Goal: Browse casually

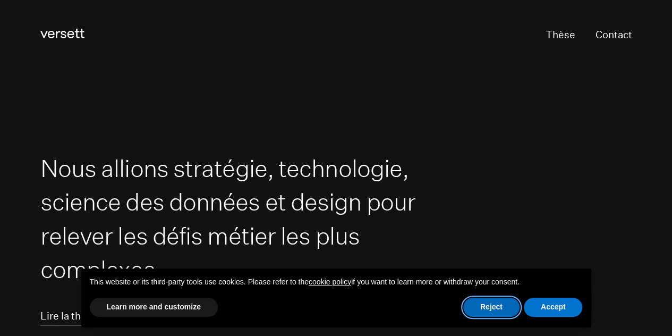
click at [499, 308] on button "Reject" at bounding box center [492, 307] width 56 height 19
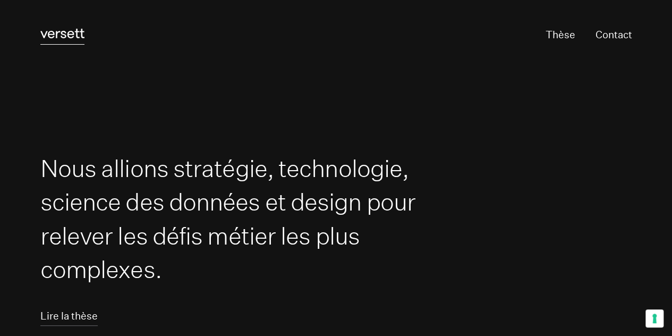
click at [72, 35] on icon "Versett" at bounding box center [62, 34] width 44 height 10
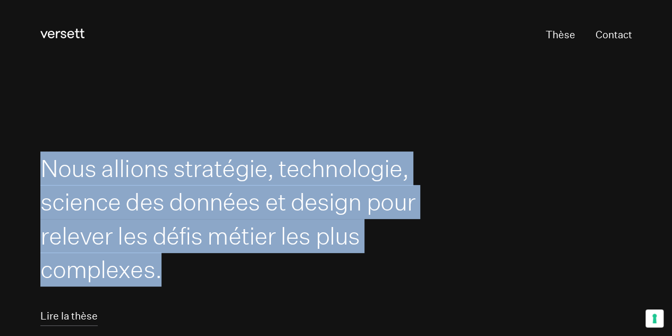
drag, startPoint x: 47, startPoint y: 161, endPoint x: 166, endPoint y: 275, distance: 164.7
click at [166, 275] on h1 "Nous allions stratégie, technologie, science des données et design pour relever…" at bounding box center [233, 219] width 386 height 135
click at [156, 254] on h1 "Nous allions stratégie, technologie, science des données et design pour relever…" at bounding box center [233, 219] width 386 height 135
drag, startPoint x: 45, startPoint y: 165, endPoint x: 179, endPoint y: 278, distance: 175.1
click at [179, 278] on h1 "Nous allions stratégie, technologie, science des données et design pour relever…" at bounding box center [233, 219] width 386 height 135
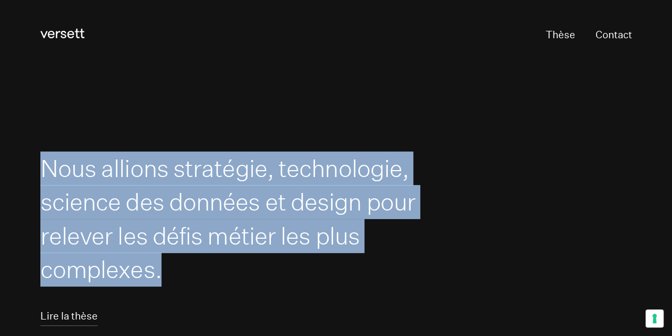
click at [144, 213] on h1 "Nous allions stratégie, technologie, science des données et design pour relever…" at bounding box center [233, 219] width 386 height 135
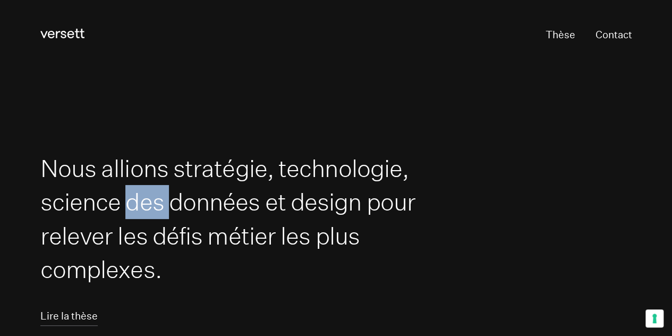
click at [144, 213] on h1 "Nous allions stratégie, technologie, science des données et design pour relever…" at bounding box center [233, 219] width 386 height 135
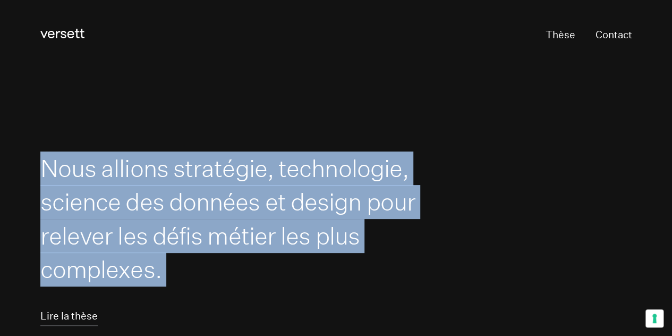
click at [144, 213] on h1 "Nous allions stratégie, technologie, science des données et design pour relever…" at bounding box center [233, 219] width 386 height 135
click at [144, 210] on h1 "Nous allions stratégie, technologie, science des données et design pour relever…" at bounding box center [233, 219] width 386 height 135
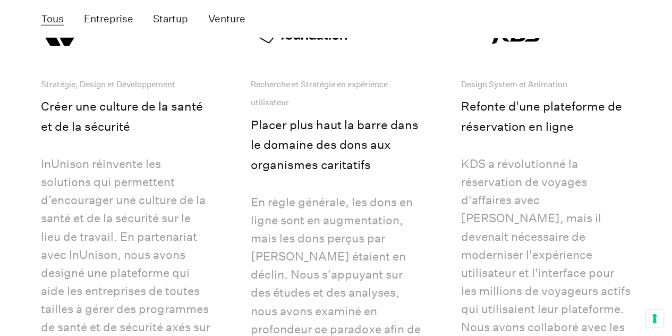
scroll to position [3425, 0]
